Goal: Information Seeking & Learning: Compare options

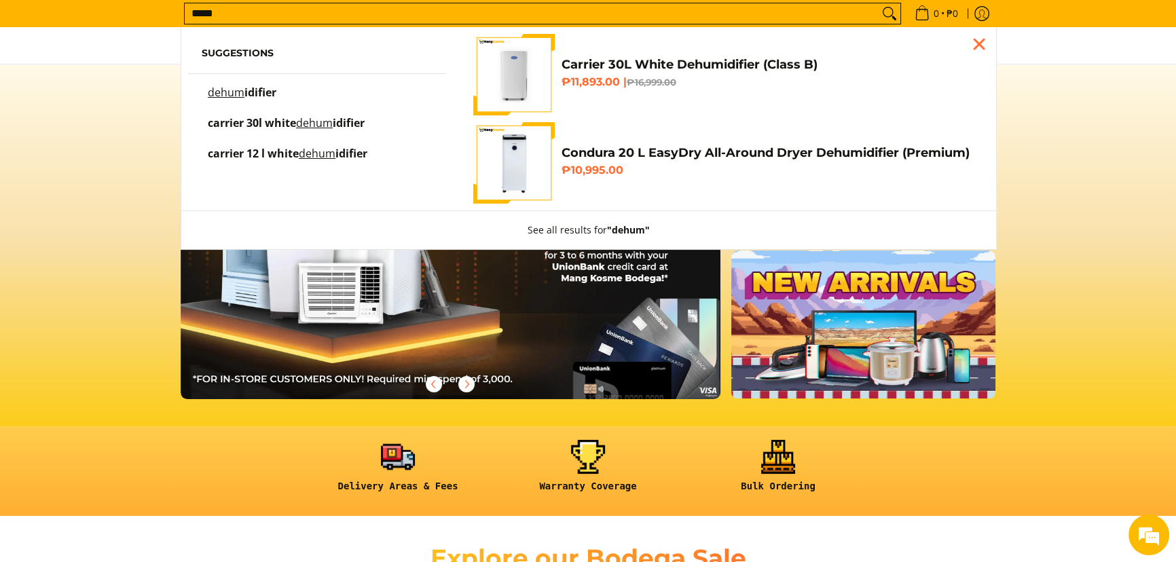
type input "*****"
click at [266, 95] on span "idifier" at bounding box center [260, 92] width 32 height 15
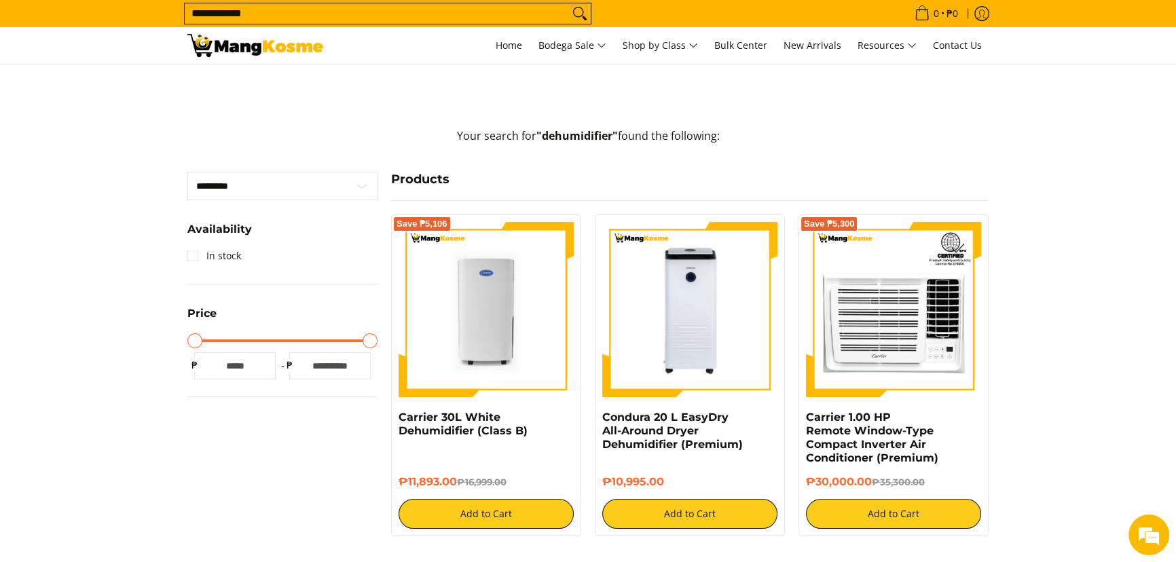
scroll to position [308, 0]
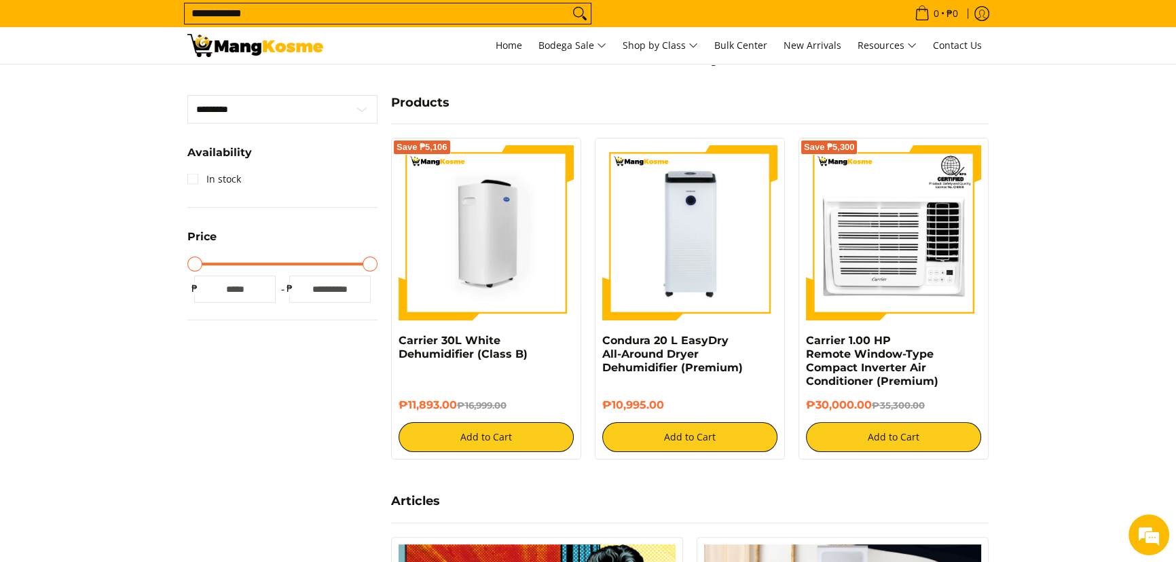
click at [511, 240] on img at bounding box center [486, 232] width 175 height 175
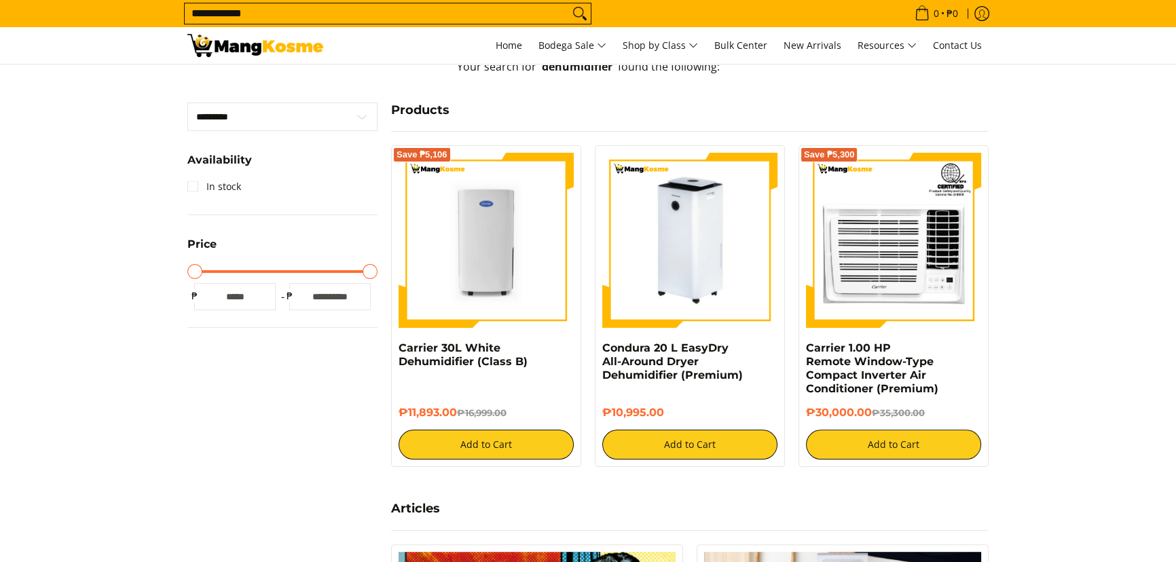
drag, startPoint x: 0, startPoint y: 0, endPoint x: 726, endPoint y: 236, distance: 763.9
click at [726, 236] on img at bounding box center [689, 240] width 175 height 175
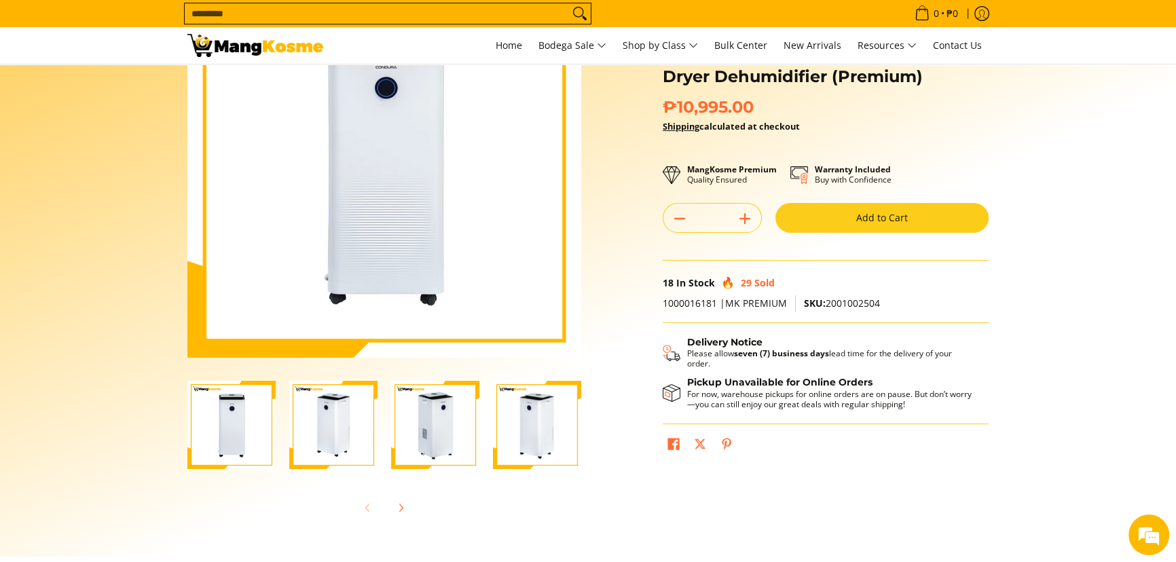
scroll to position [123, 0]
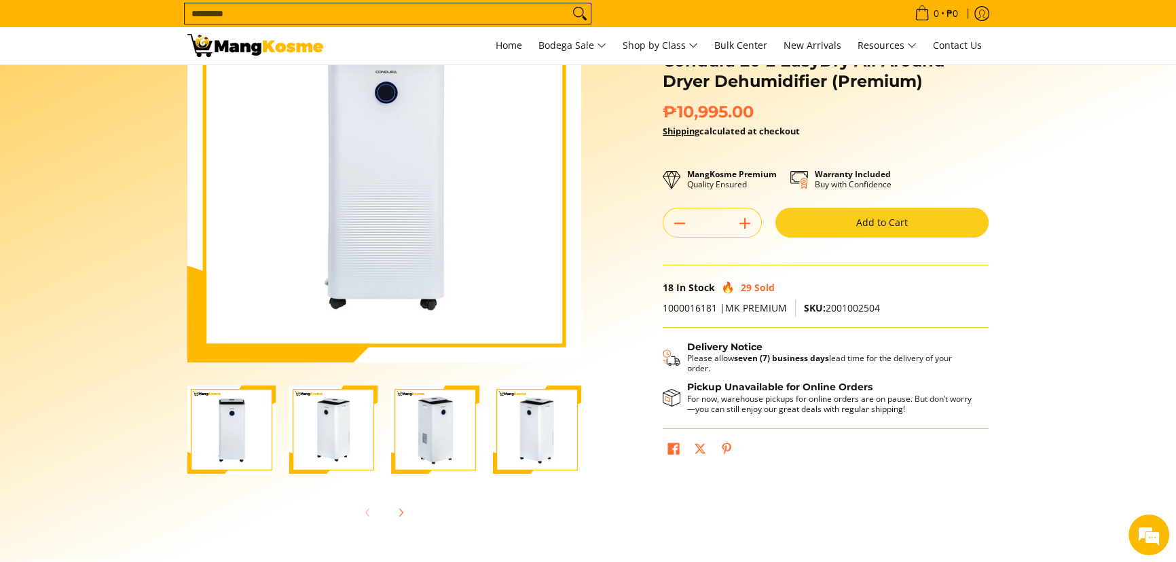
click at [434, 430] on img "Condura 20 L EasyDry All-Around Dryer Dehumidifier (Premium)-3" at bounding box center [435, 430] width 88 height 88
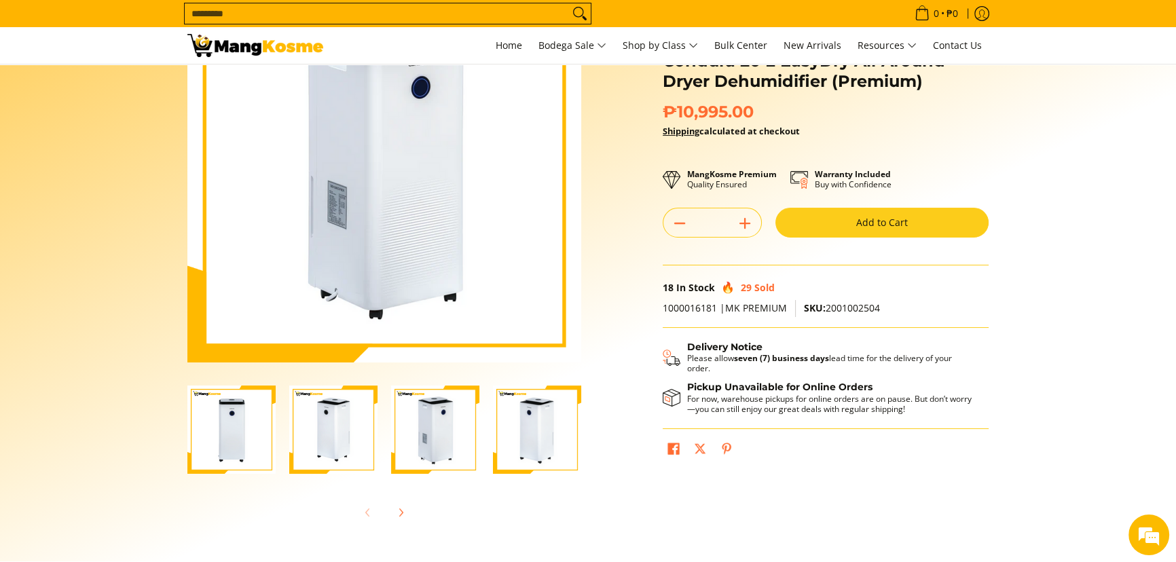
click at [549, 474] on img "Condura 20 L EasyDry All-Around Dryer Dehumidifier (Premium)-4" at bounding box center [537, 430] width 88 height 88
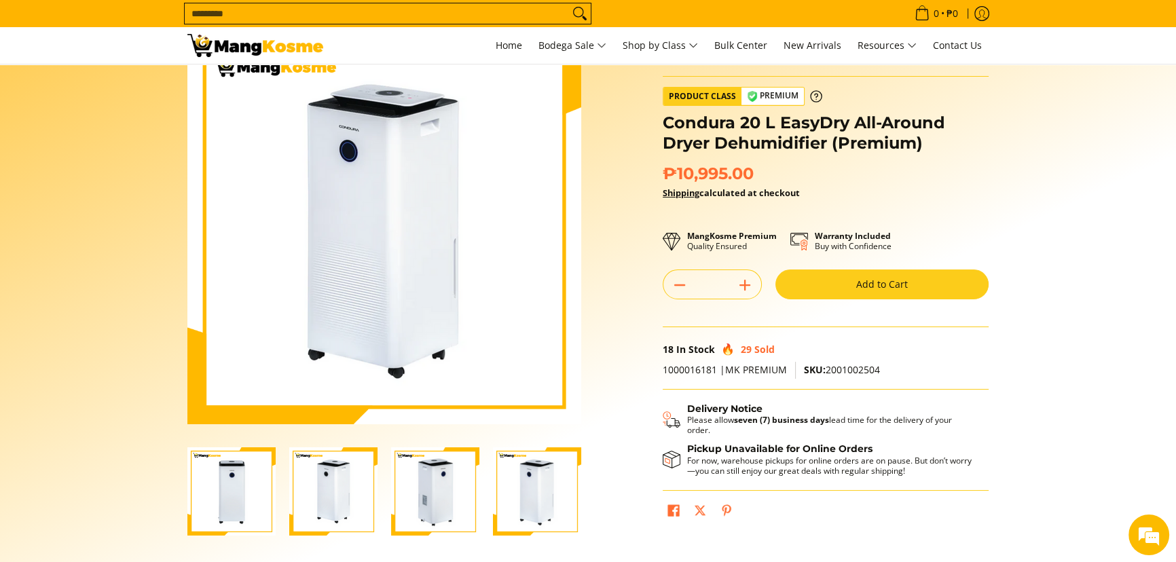
scroll to position [0, 0]
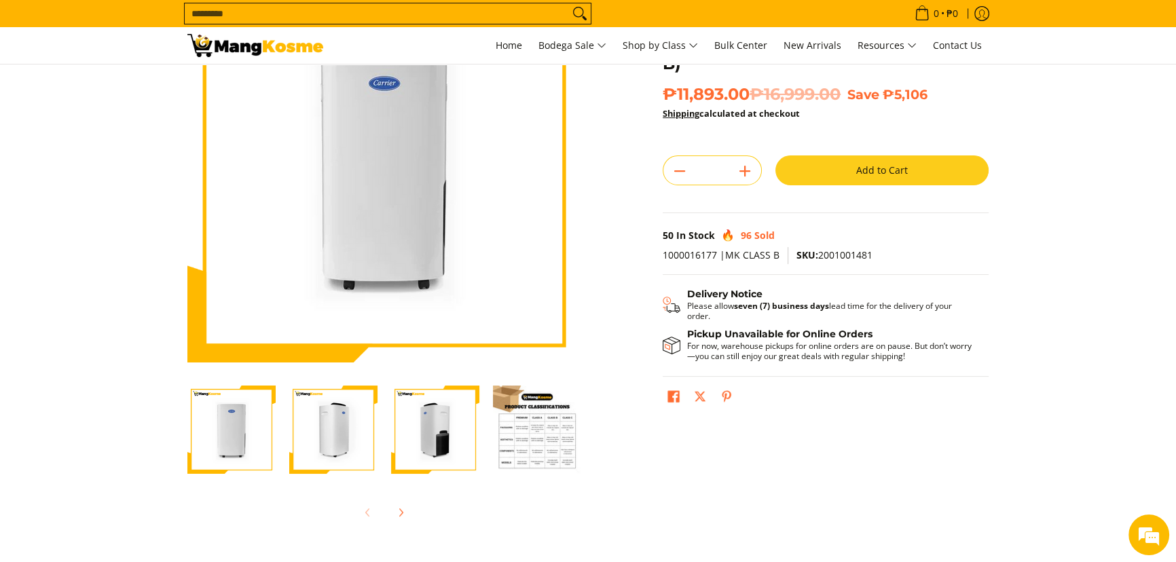
click at [344, 434] on img "Carrier 30L White Dehumidifier (Class B)-2" at bounding box center [333, 430] width 88 height 88
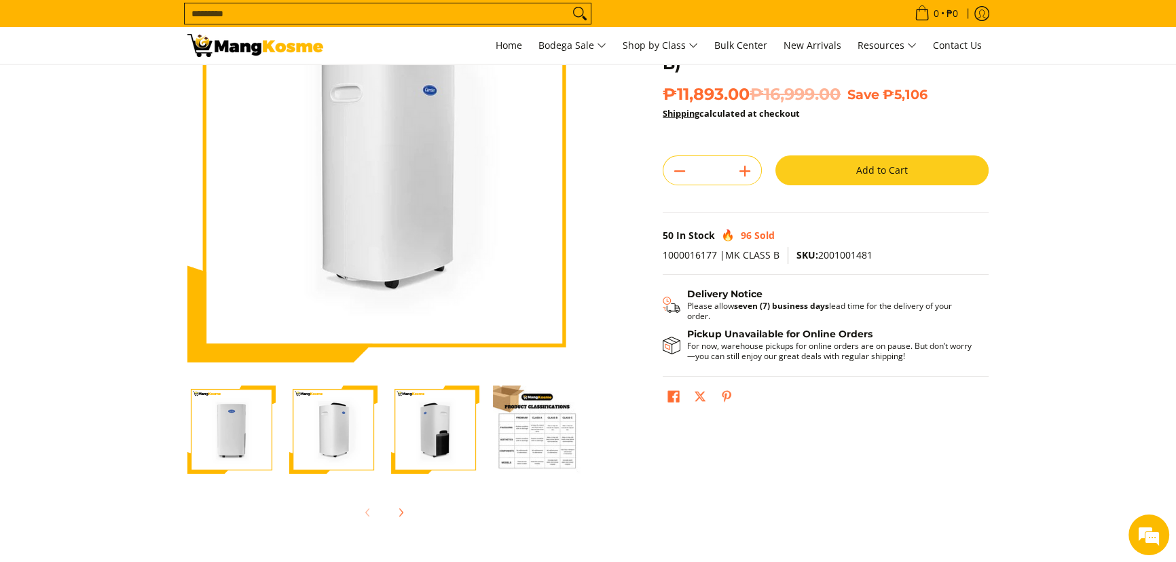
click at [428, 434] on img "Carrier 30L White Dehumidifier (Class B)-3" at bounding box center [435, 430] width 88 height 88
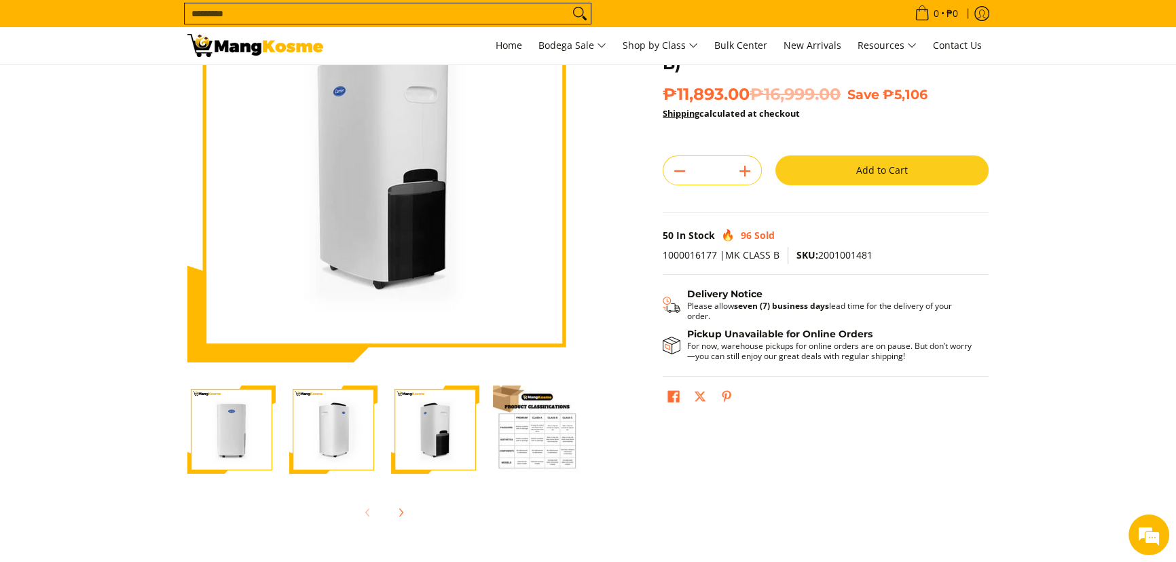
click at [498, 10] on input "Search..." at bounding box center [377, 13] width 384 height 20
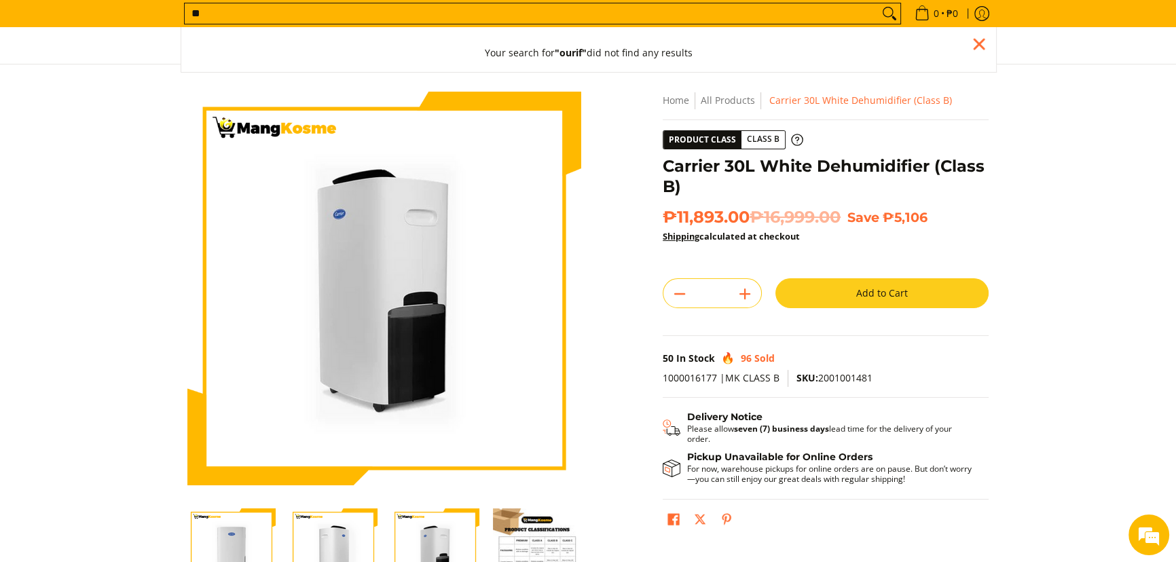
type input "*"
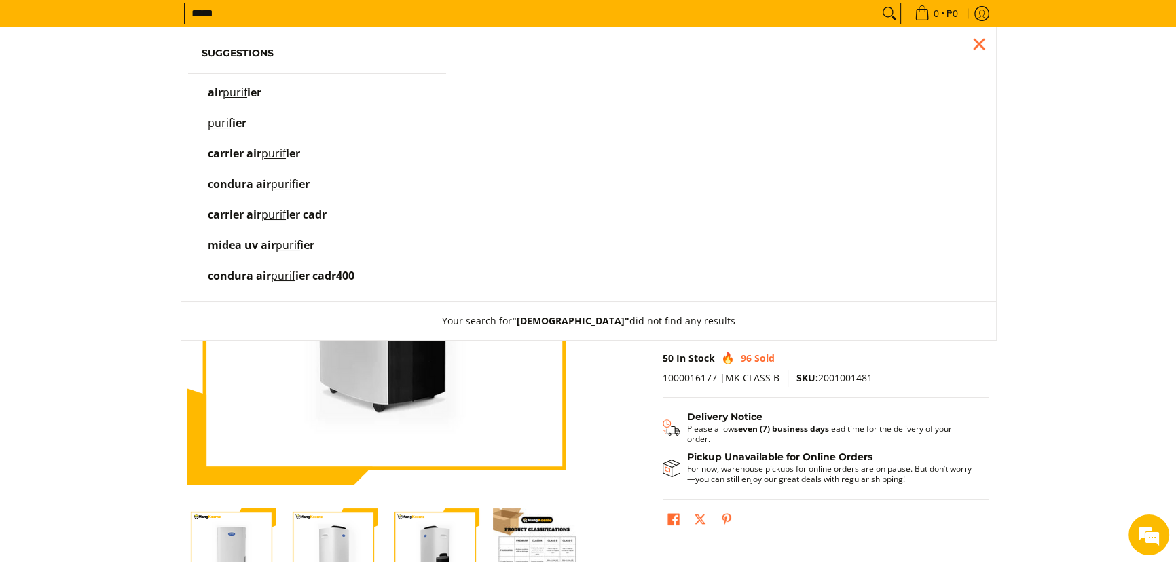
type input "*****"
click at [232, 92] on mark "purif" at bounding box center [235, 92] width 24 height 15
